Goal: Task Accomplishment & Management: Manage account settings

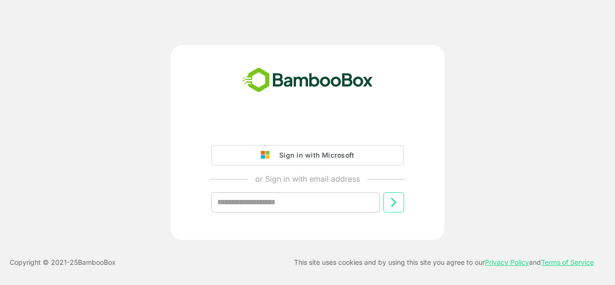
click at [255, 203] on input "text" at bounding box center [295, 202] width 168 height 20
drag, startPoint x: 255, startPoint y: 203, endPoint x: 23, endPoint y: 54, distance: 276.1
click at [23, 54] on div "Sign in with Microsoft or Sign in with email address ​ Copyright © 2021- 25 Bam…" at bounding box center [307, 142] width 615 height 285
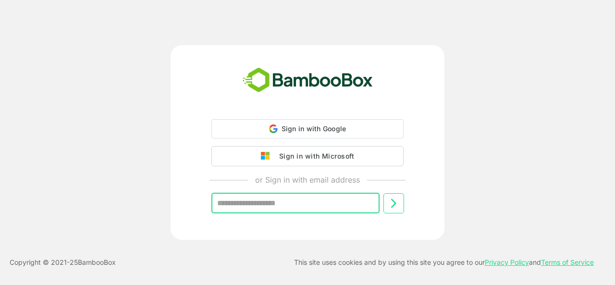
click at [260, 207] on input "text" at bounding box center [295, 203] width 168 height 20
type input "**********"
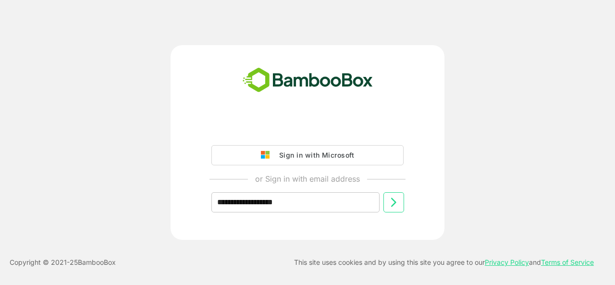
click at [395, 204] on icon at bounding box center [394, 203] width 12 height 12
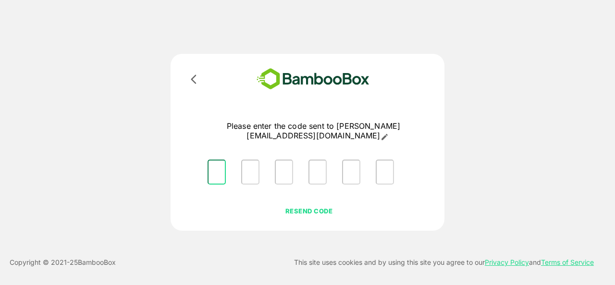
click at [221, 160] on input "Please enter OTP character 1" at bounding box center [217, 172] width 18 height 25
type input "*"
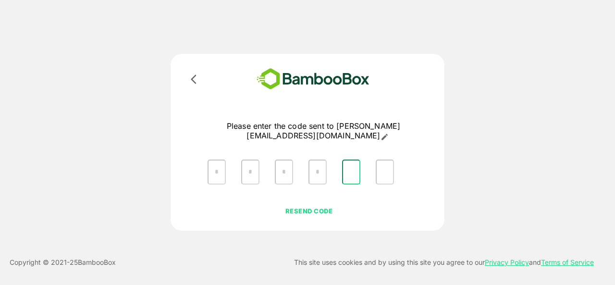
type input "*"
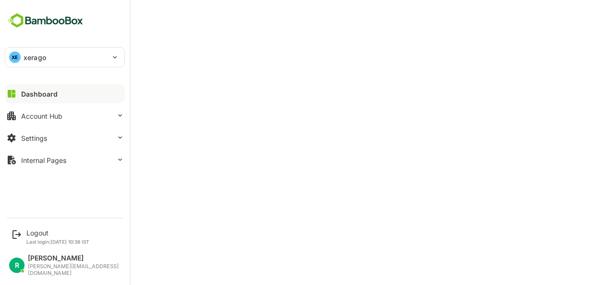
click at [17, 266] on div "R" at bounding box center [16, 265] width 15 height 15
click at [23, 266] on div "R" at bounding box center [16, 265] width 15 height 15
click at [101, 134] on button "Settings" at bounding box center [65, 137] width 120 height 19
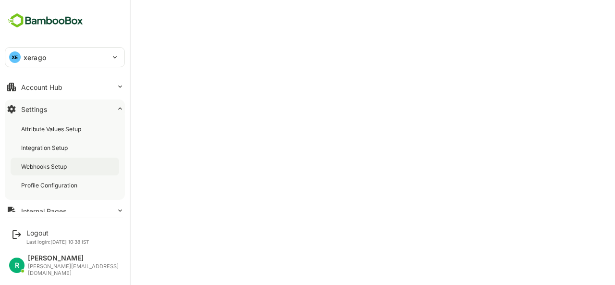
scroll to position [32, 0]
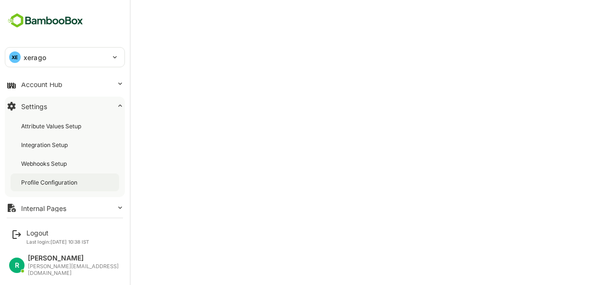
click at [55, 183] on div "Profile Configuration" at bounding box center [50, 182] width 58 height 8
click at [49, 81] on div "XE xerago ****** Dashboard Account Hub Settings Attribute Values Setup Integrat…" at bounding box center [65, 106] width 130 height 212
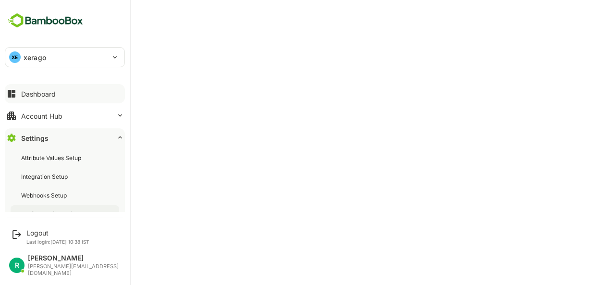
click at [41, 93] on div "Dashboard" at bounding box center [38, 94] width 35 height 8
